Goal: Submit feedback/report problem

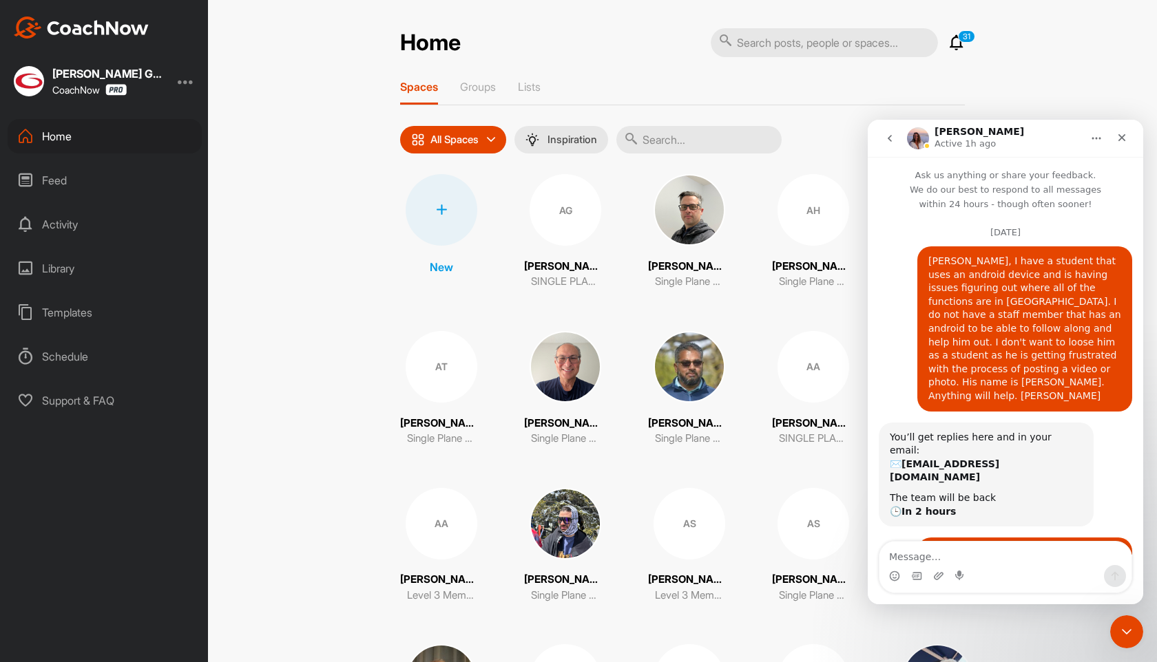
scroll to position [1090, 0]
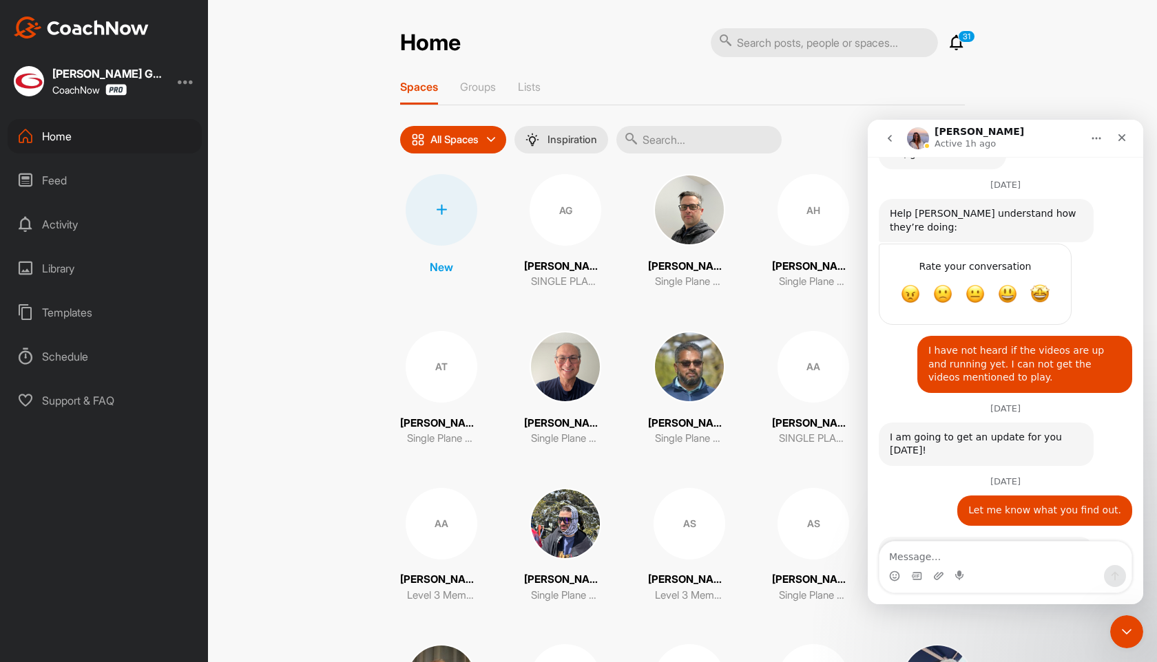
click at [957, 557] on textarea "Message…" at bounding box center [1005, 553] width 252 height 23
type textarea "T"
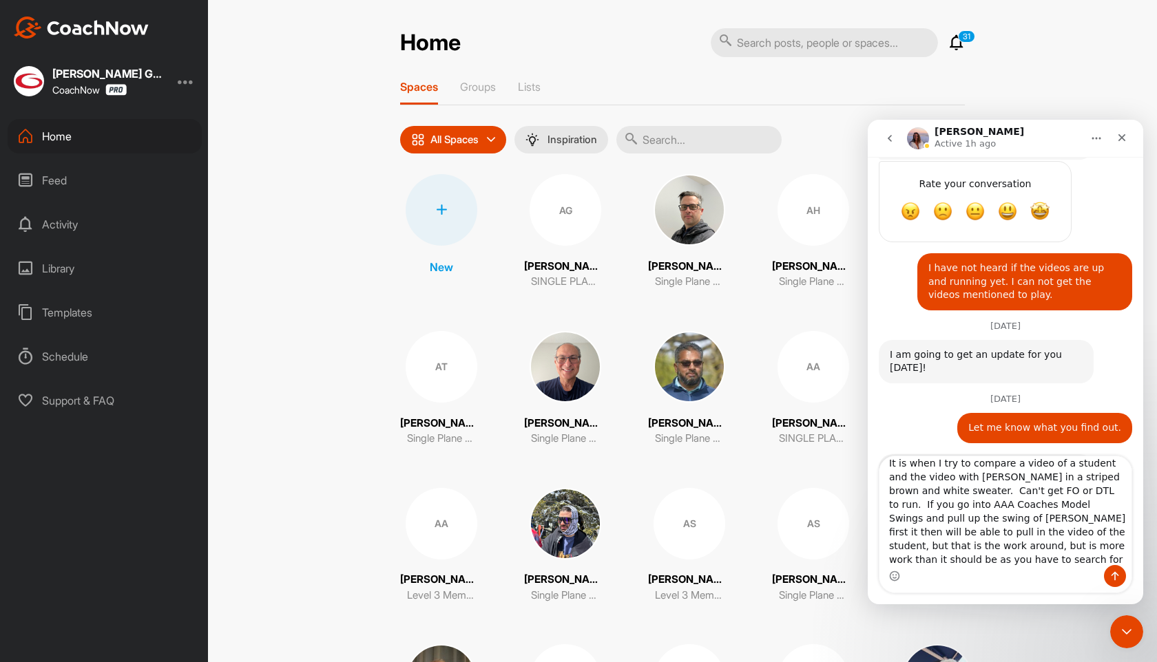
scroll to position [1175, 0]
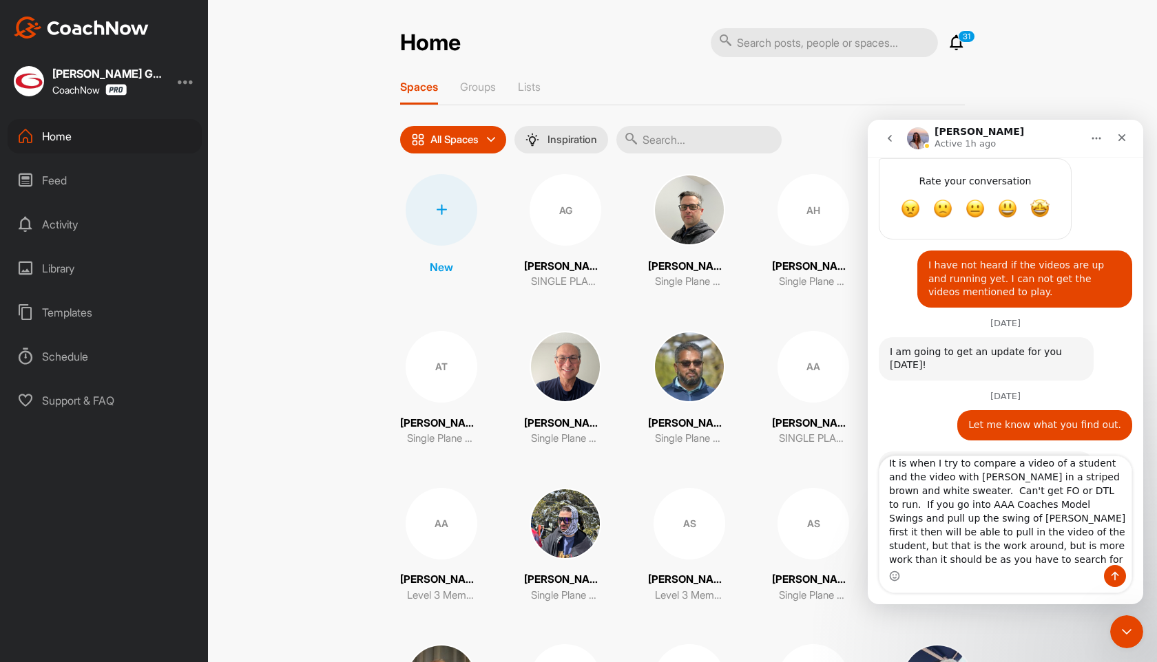
type textarea "It is when I try to compare a video of a student and the video with [PERSON_NAM…"
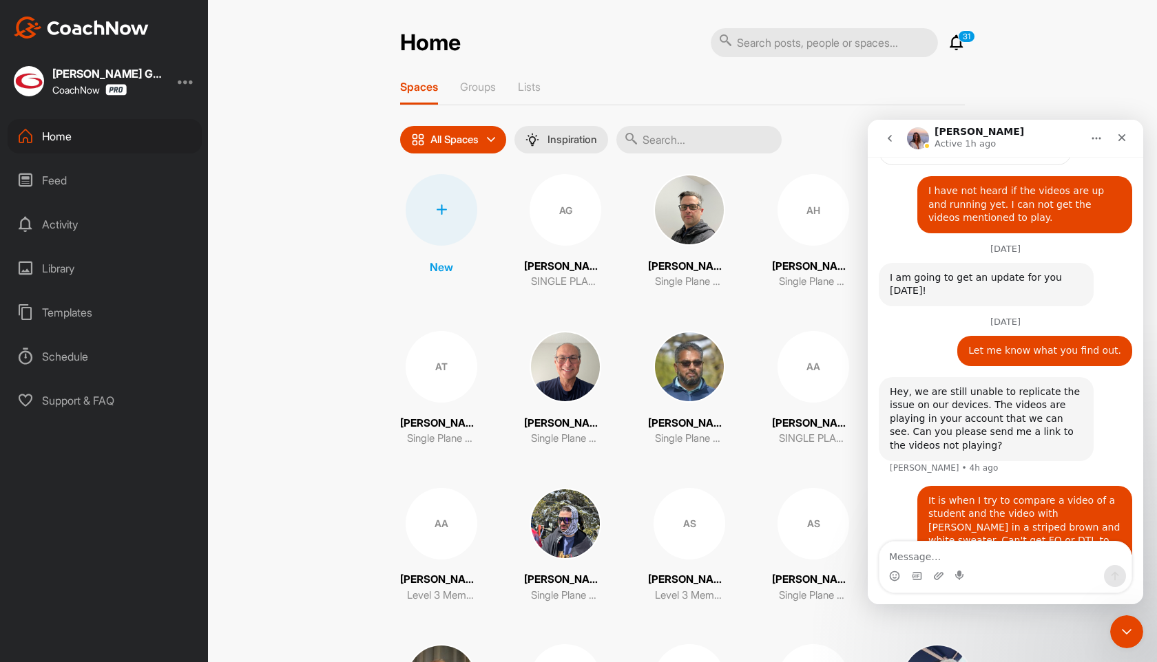
scroll to position [1253, 0]
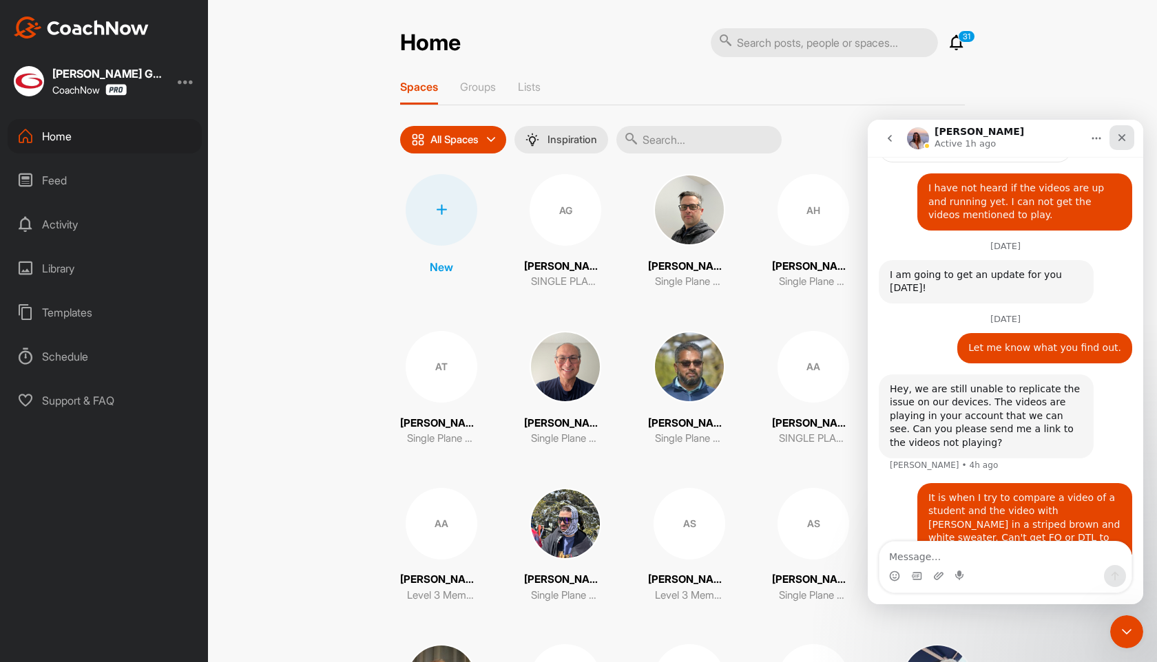
click at [1122, 139] on icon "Close" at bounding box center [1122, 138] width 8 height 8
click at [1122, 139] on div "Home 31 Notifications Invitations [DATE] [PERSON_NAME] posted a video : " Revie…" at bounding box center [682, 331] width 949 height 662
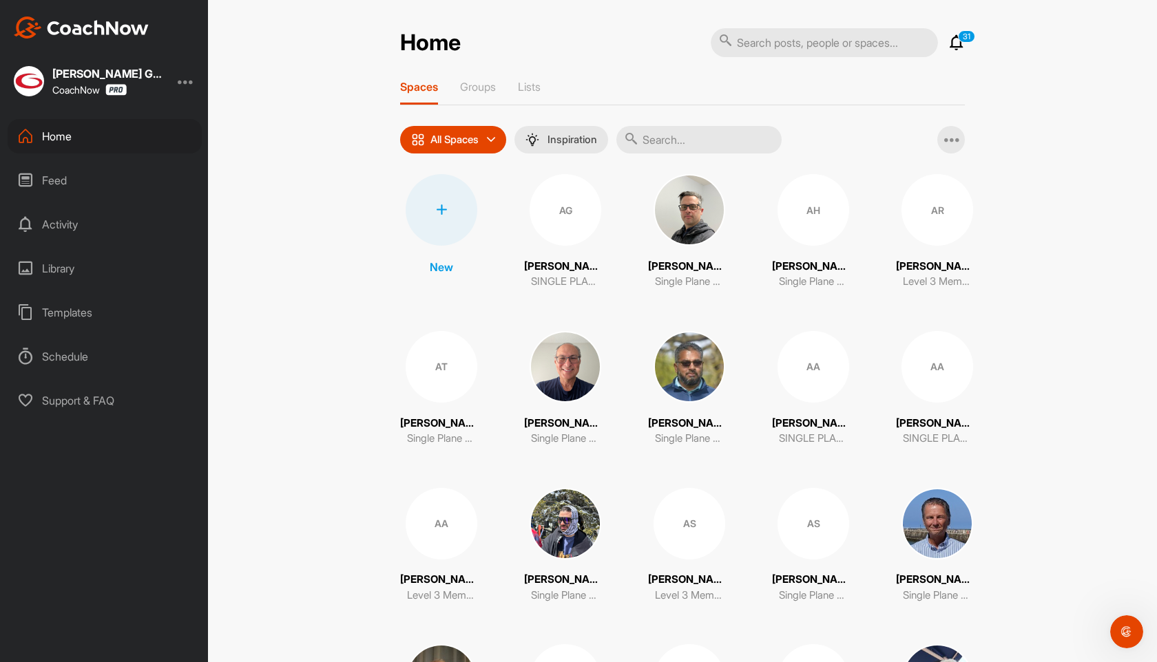
click at [959, 41] on icon at bounding box center [956, 42] width 17 height 17
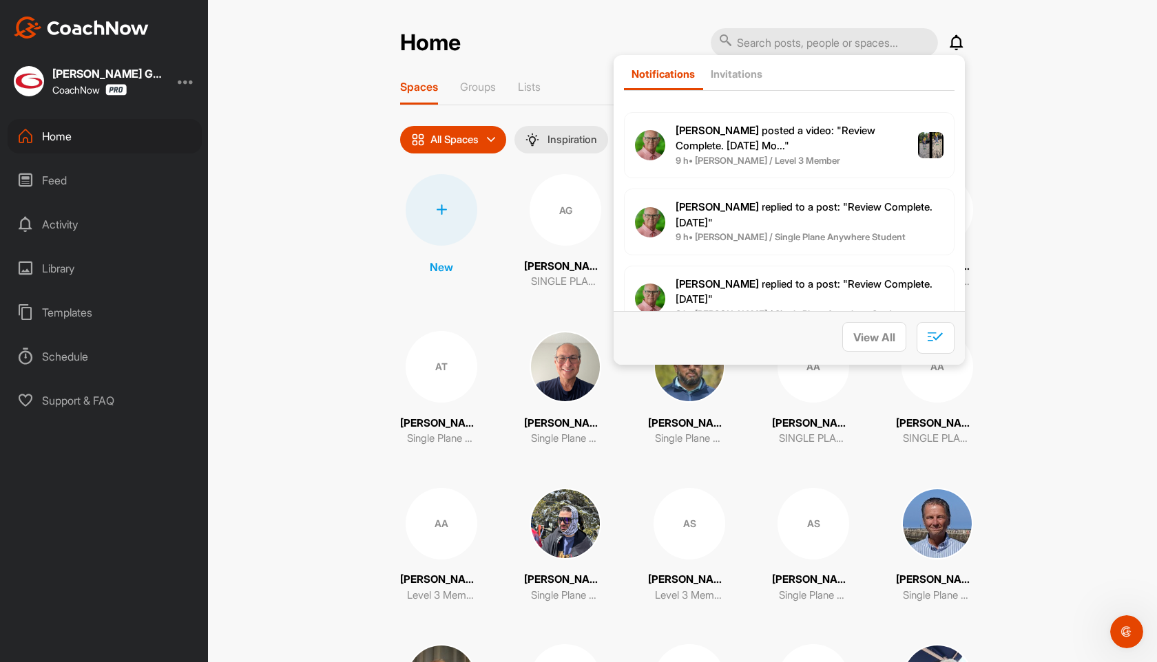
scroll to position [1181, 0]
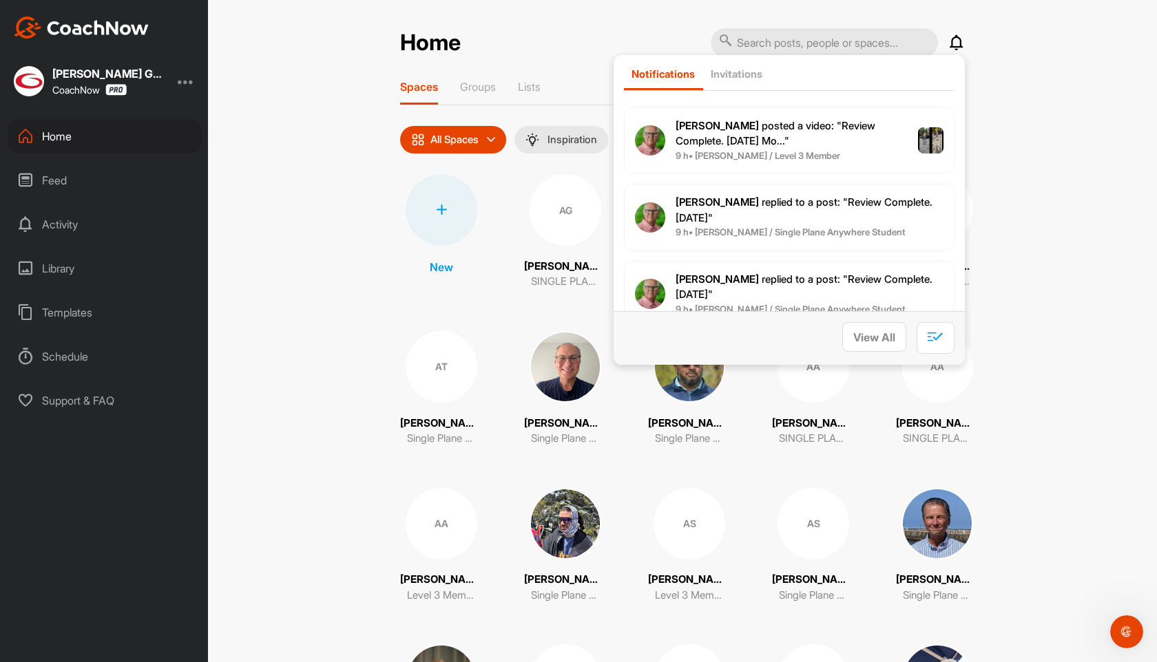
click at [46, 136] on div "Home" at bounding box center [105, 136] width 194 height 34
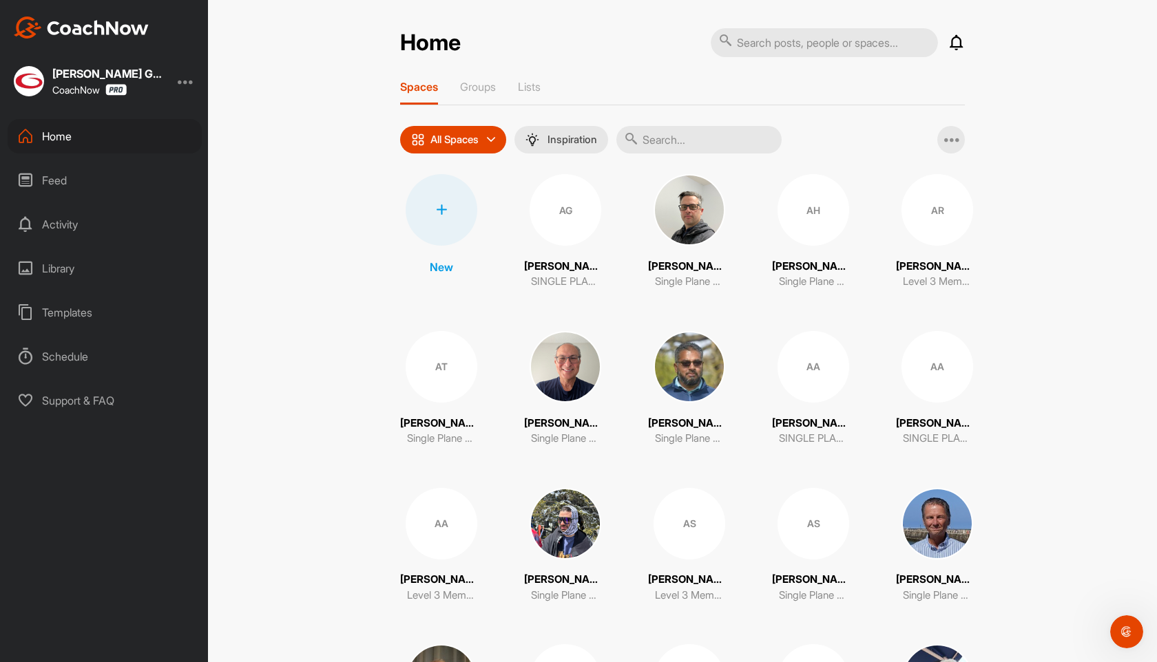
click at [191, 78] on div at bounding box center [186, 81] width 17 height 17
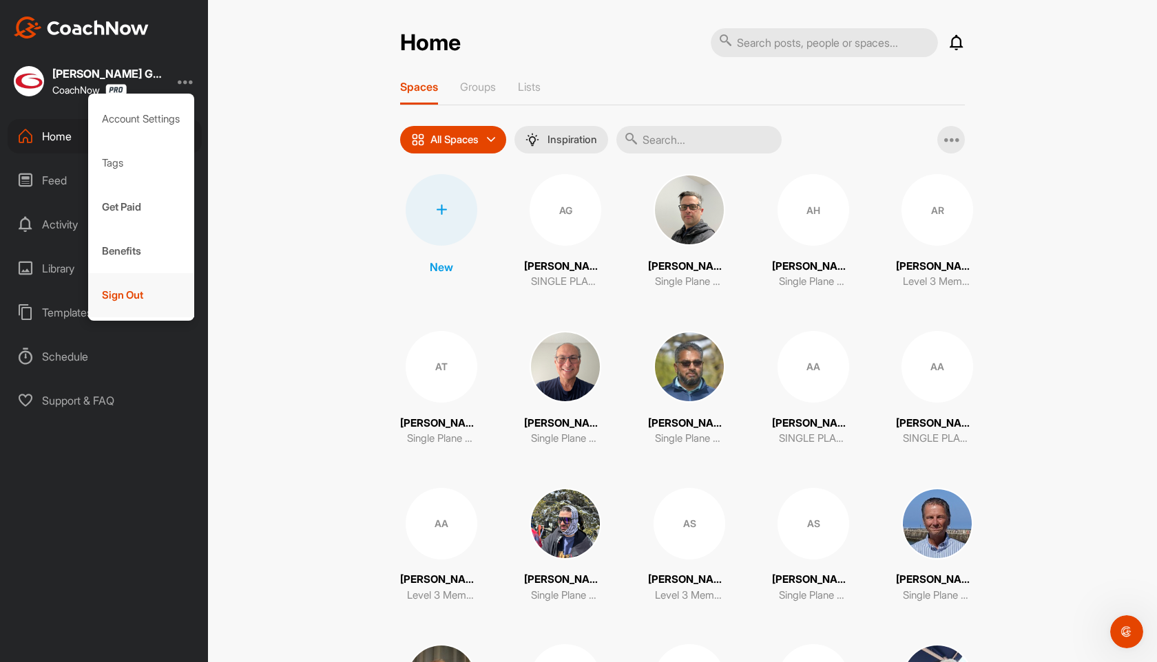
click at [150, 285] on div "Sign Out" at bounding box center [141, 295] width 107 height 44
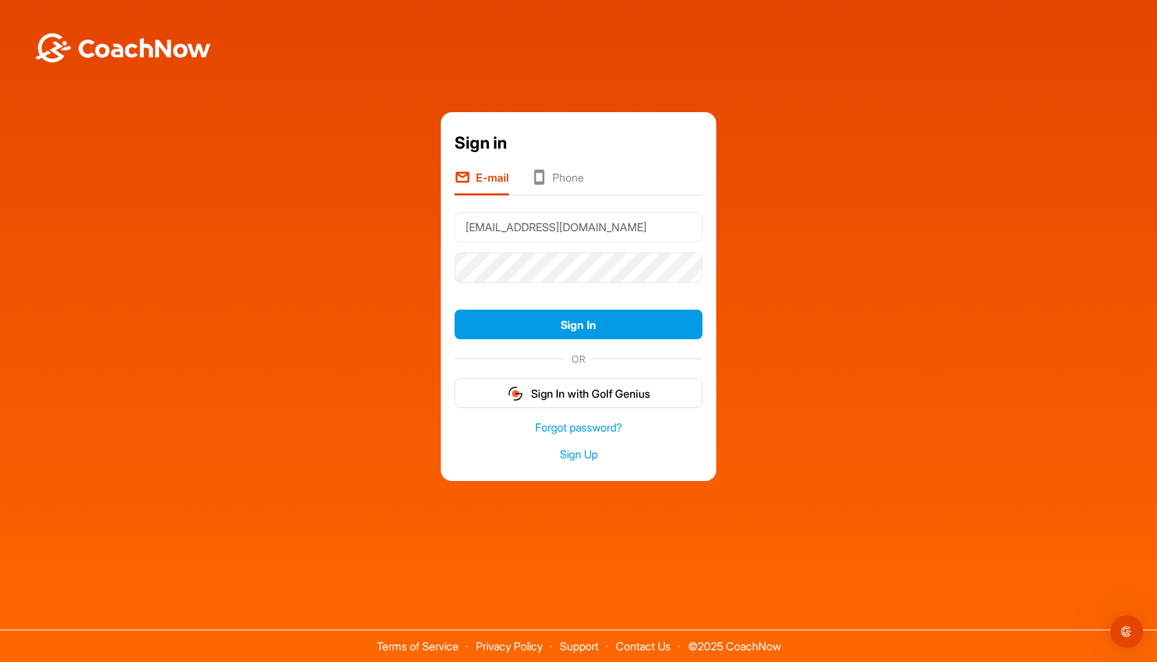
click at [621, 233] on input "[EMAIL_ADDRESS][DOMAIN_NAME]" at bounding box center [578, 227] width 248 height 30
type input "[EMAIL_ADDRESS][DOMAIN_NAME]"
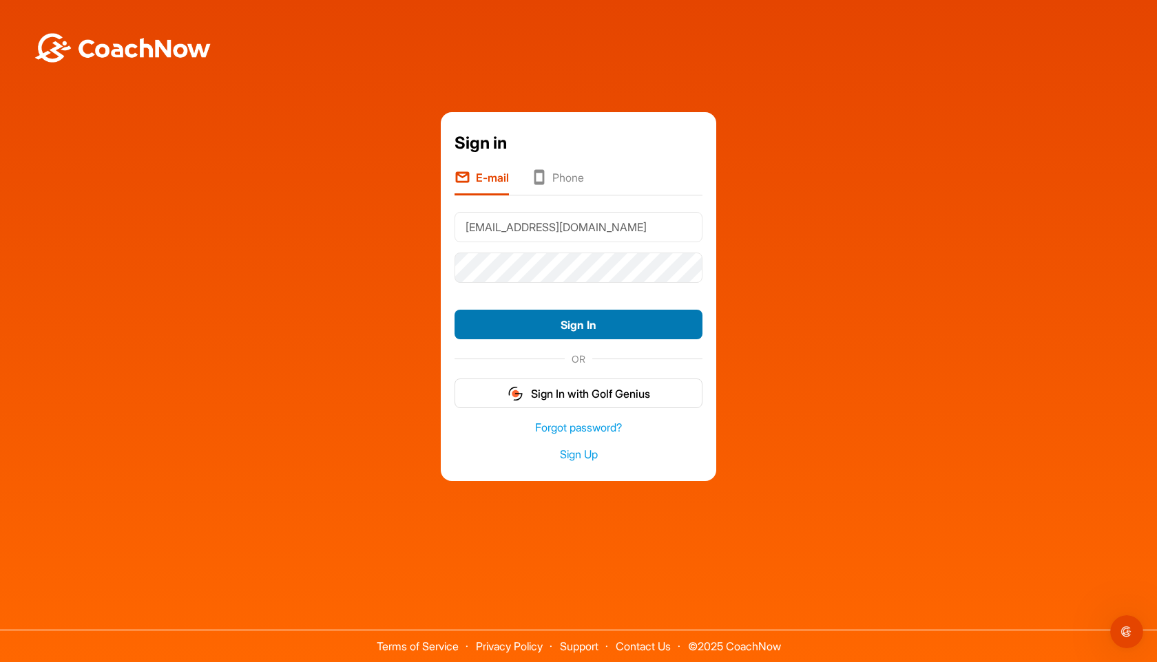
click at [579, 316] on button "Sign In" at bounding box center [578, 325] width 248 height 30
